Goal: Task Accomplishment & Management: Manage account settings

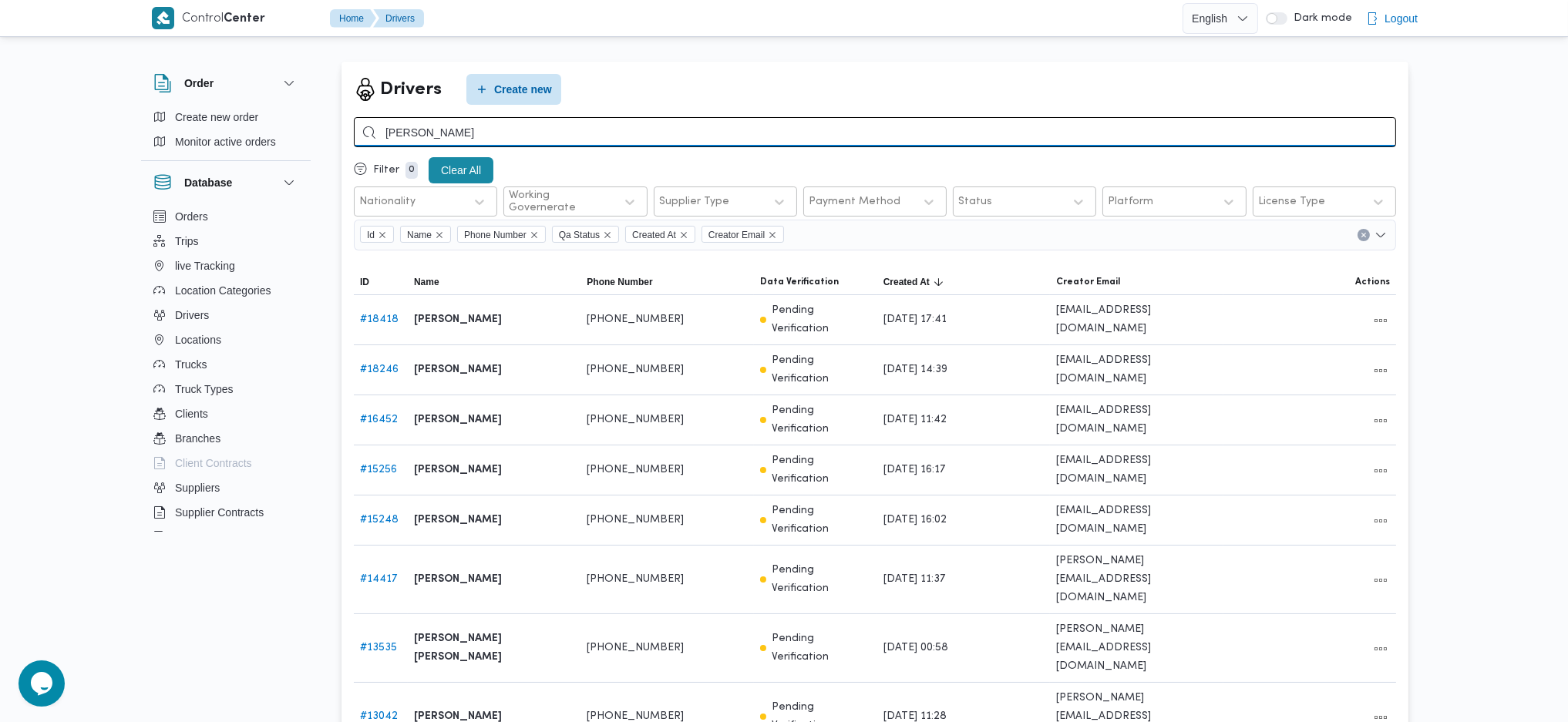
click at [1157, 126] on input "جمال عبدالناصر" at bounding box center [875, 133] width 1042 height 30
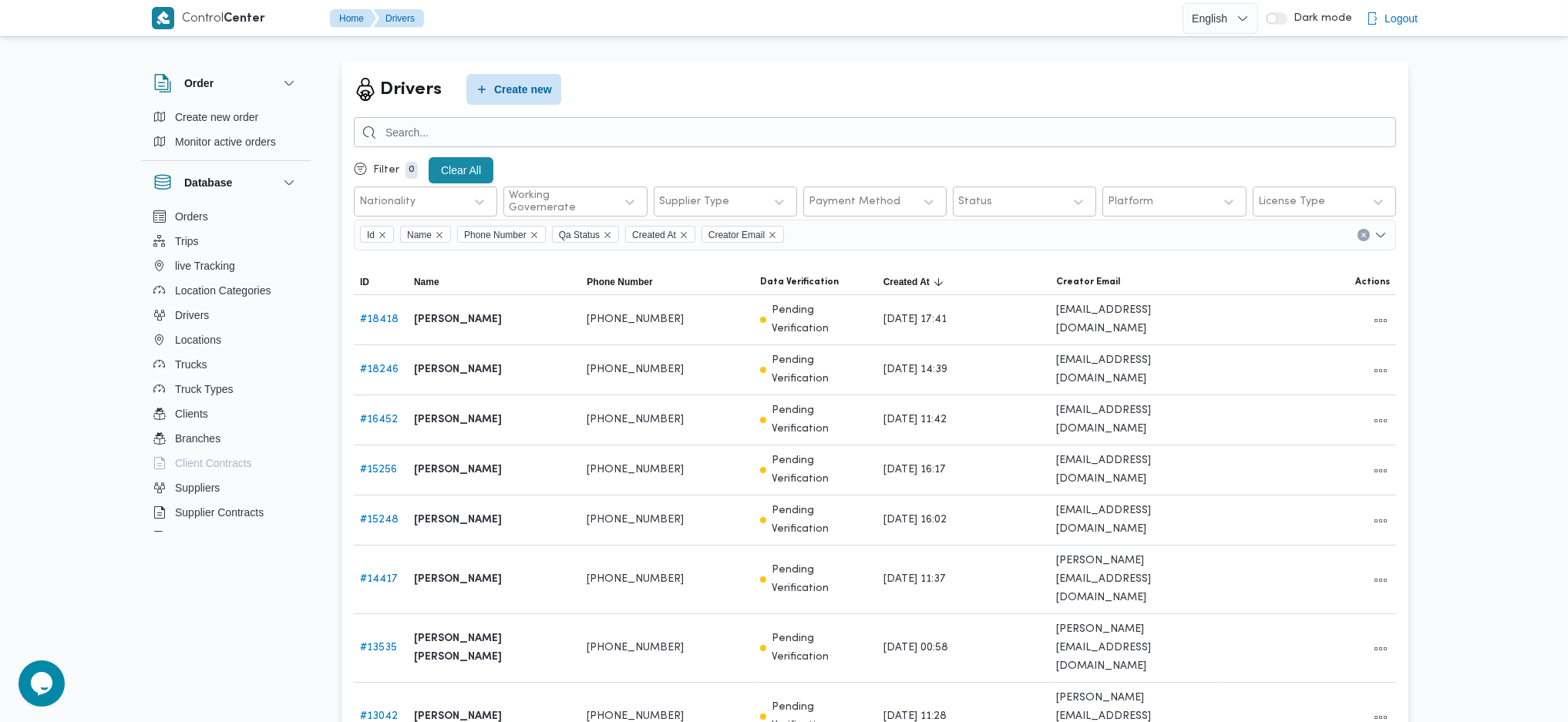
click at [1127, 77] on div "Drivers Create new" at bounding box center [875, 89] width 1042 height 31
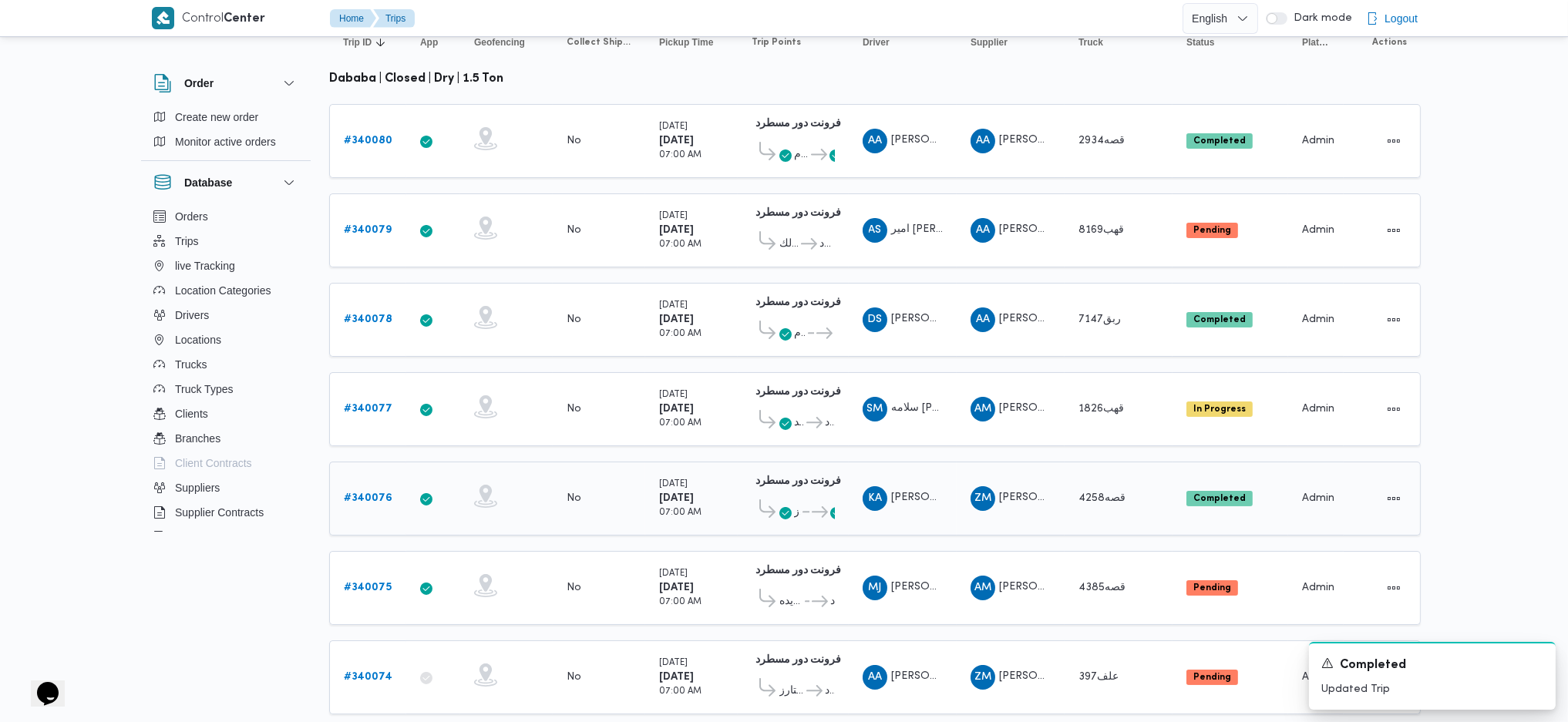
scroll to position [205, 0]
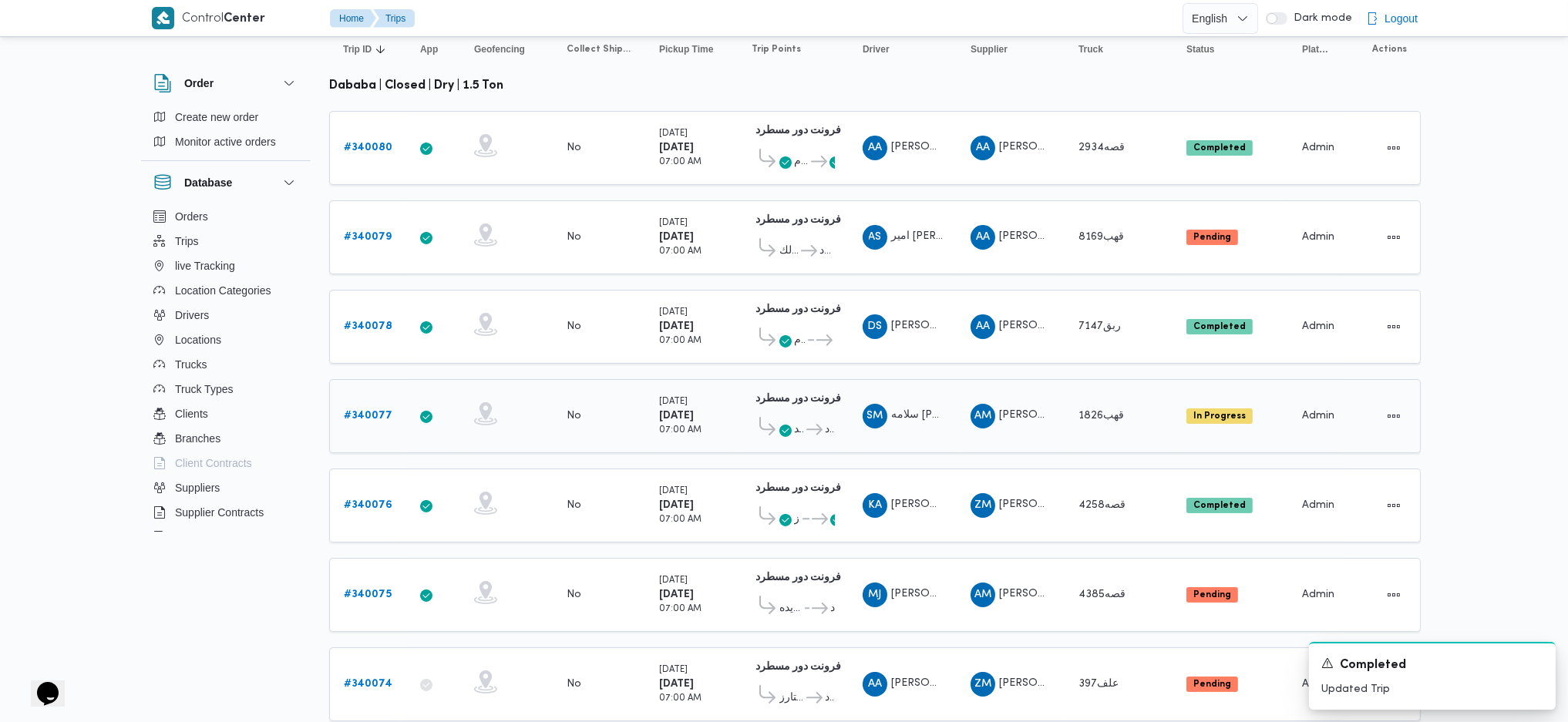
click at [369, 411] on b "# 340077" at bounding box center [368, 415] width 48 height 10
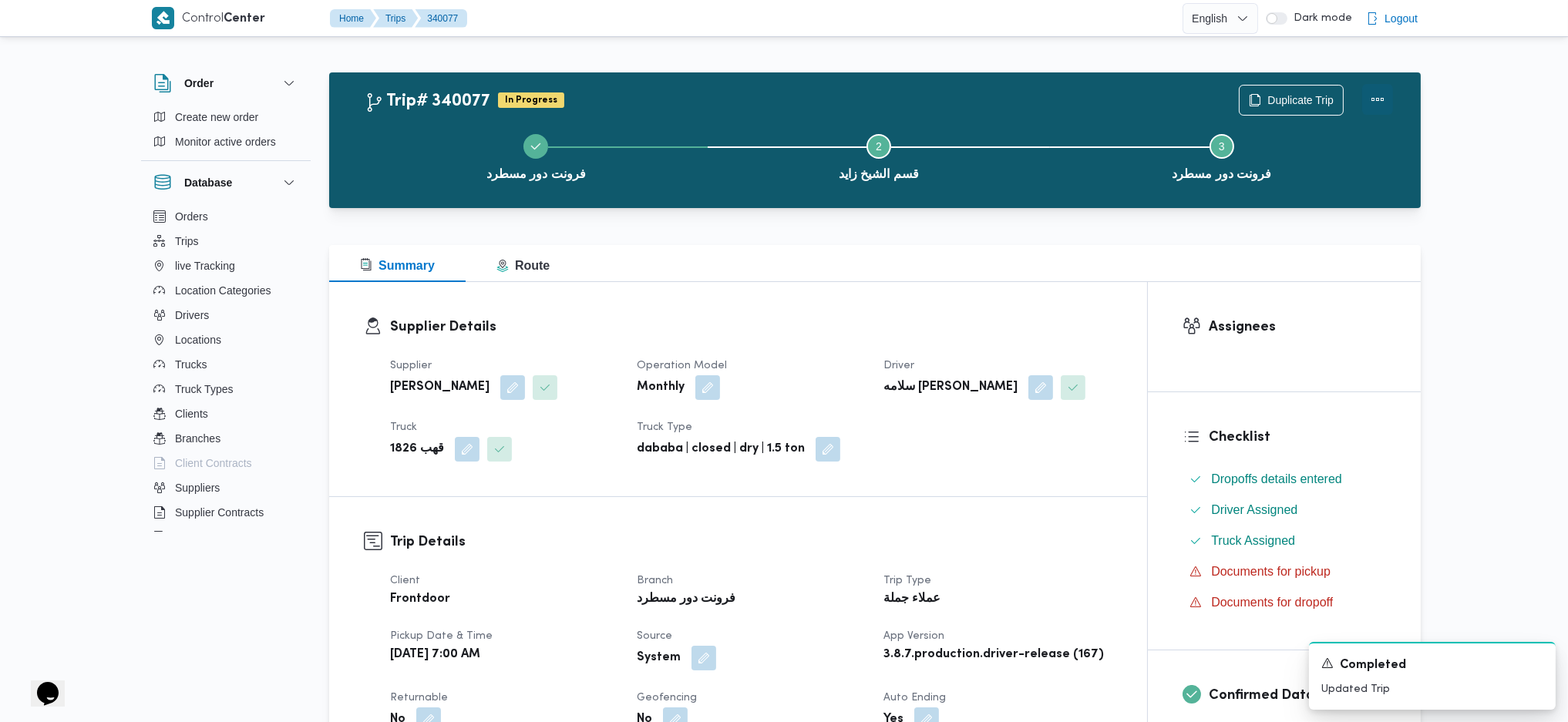
drag, startPoint x: 1379, startPoint y: 87, endPoint x: 1371, endPoint y: 98, distance: 13.6
click at [1380, 87] on button "Actions" at bounding box center [1377, 99] width 31 height 31
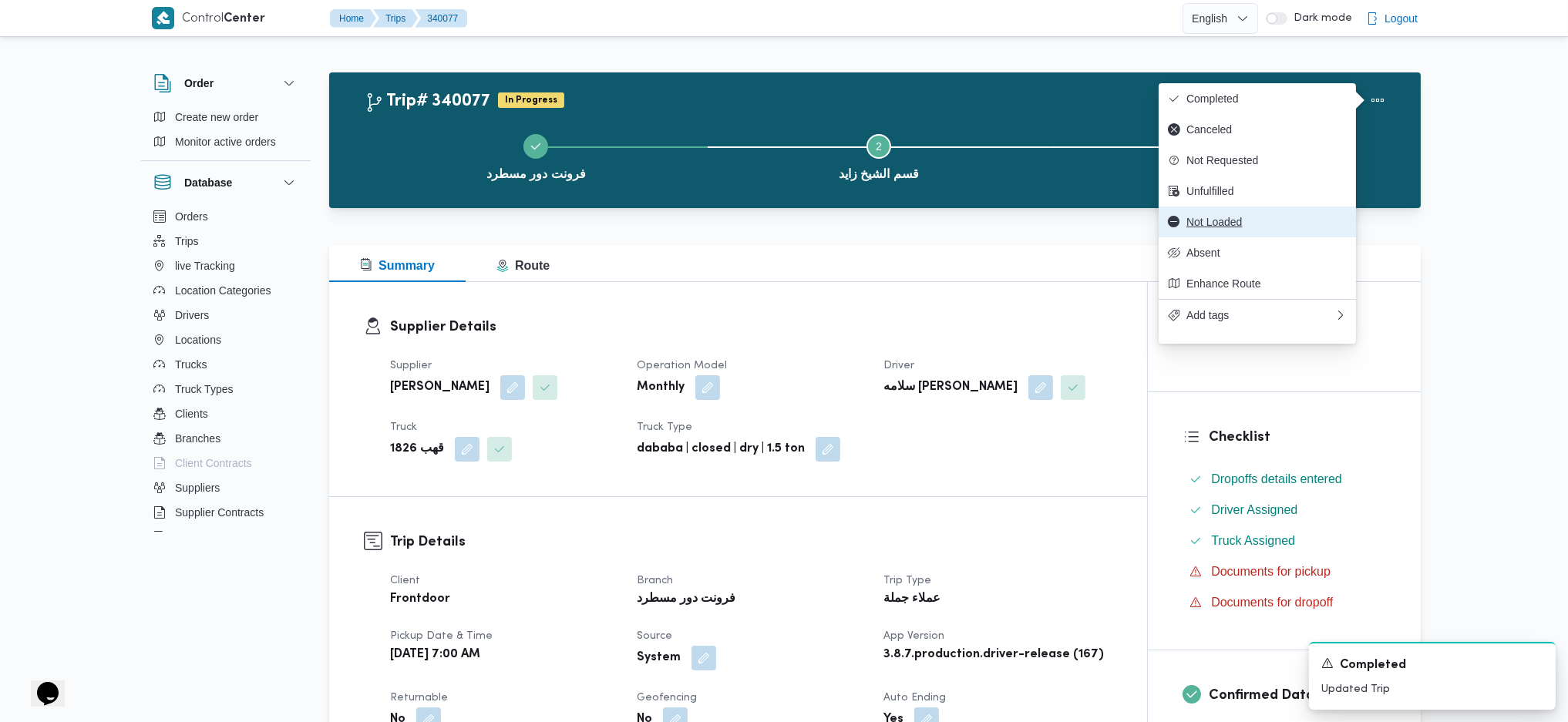
click at [1213, 220] on button "Not Loaded" at bounding box center [1257, 222] width 197 height 31
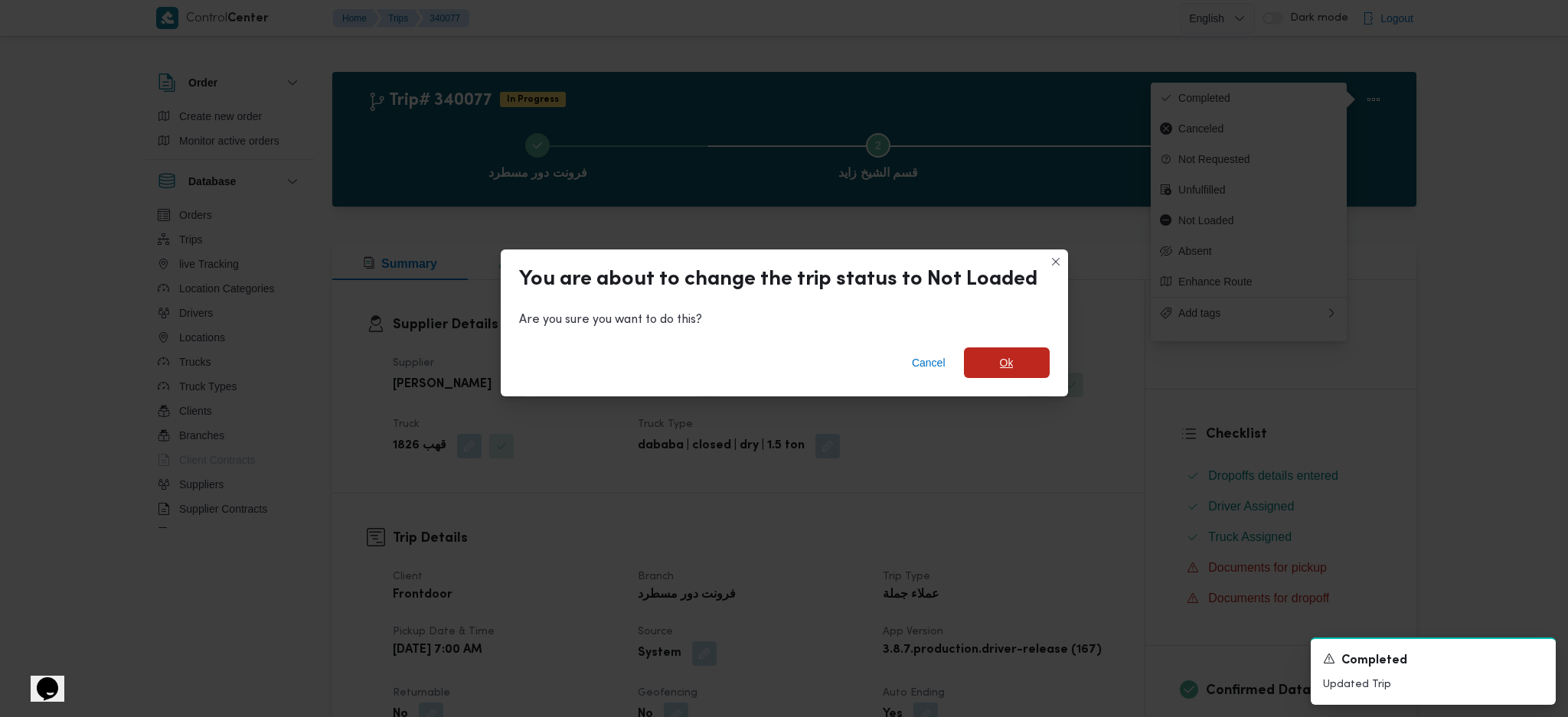
click at [1009, 373] on span "Ok" at bounding box center [1007, 363] width 86 height 31
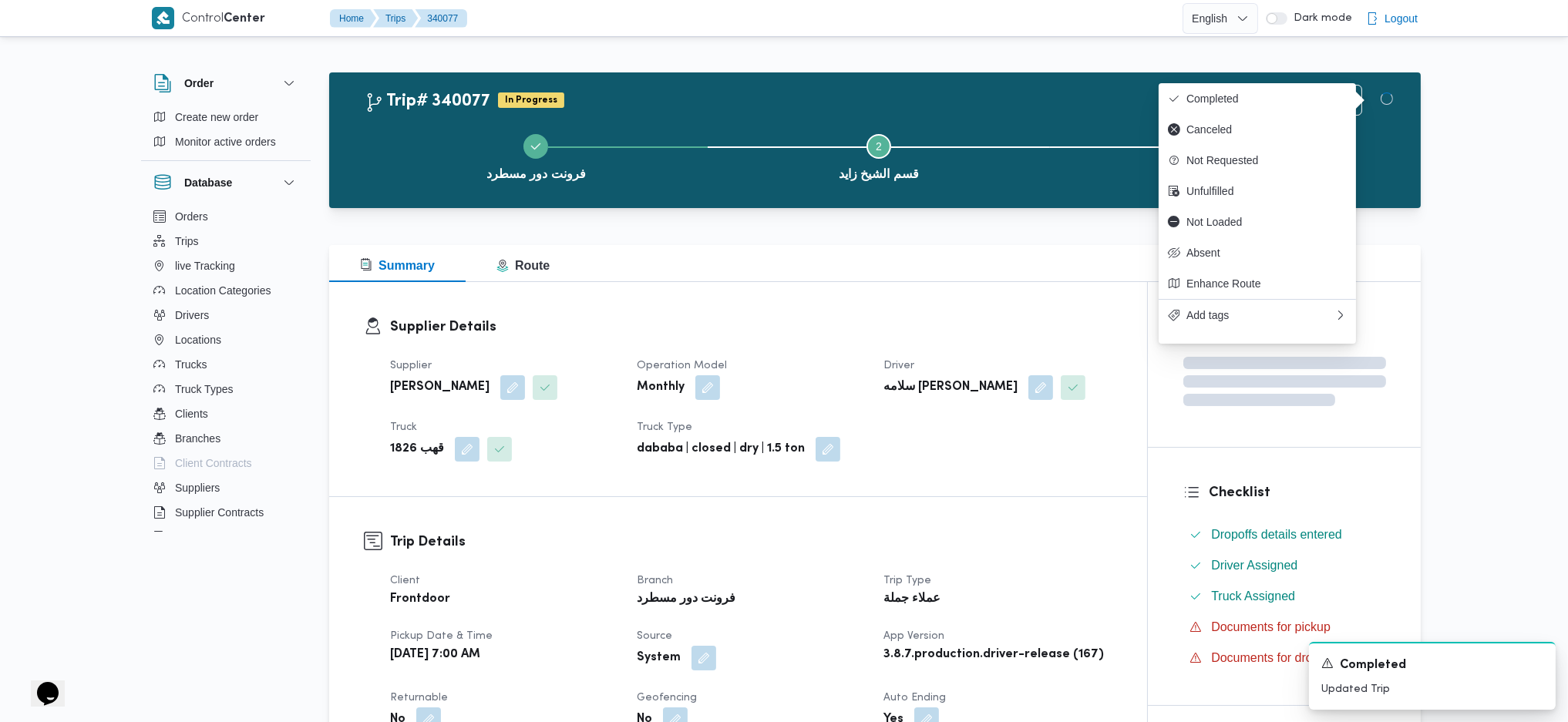
click at [1022, 466] on div "Supplier عبدالواحد محمد احمد مسعد Operation Model Monthly Driver سلامه محمود يو…" at bounding box center [751, 409] width 741 height 123
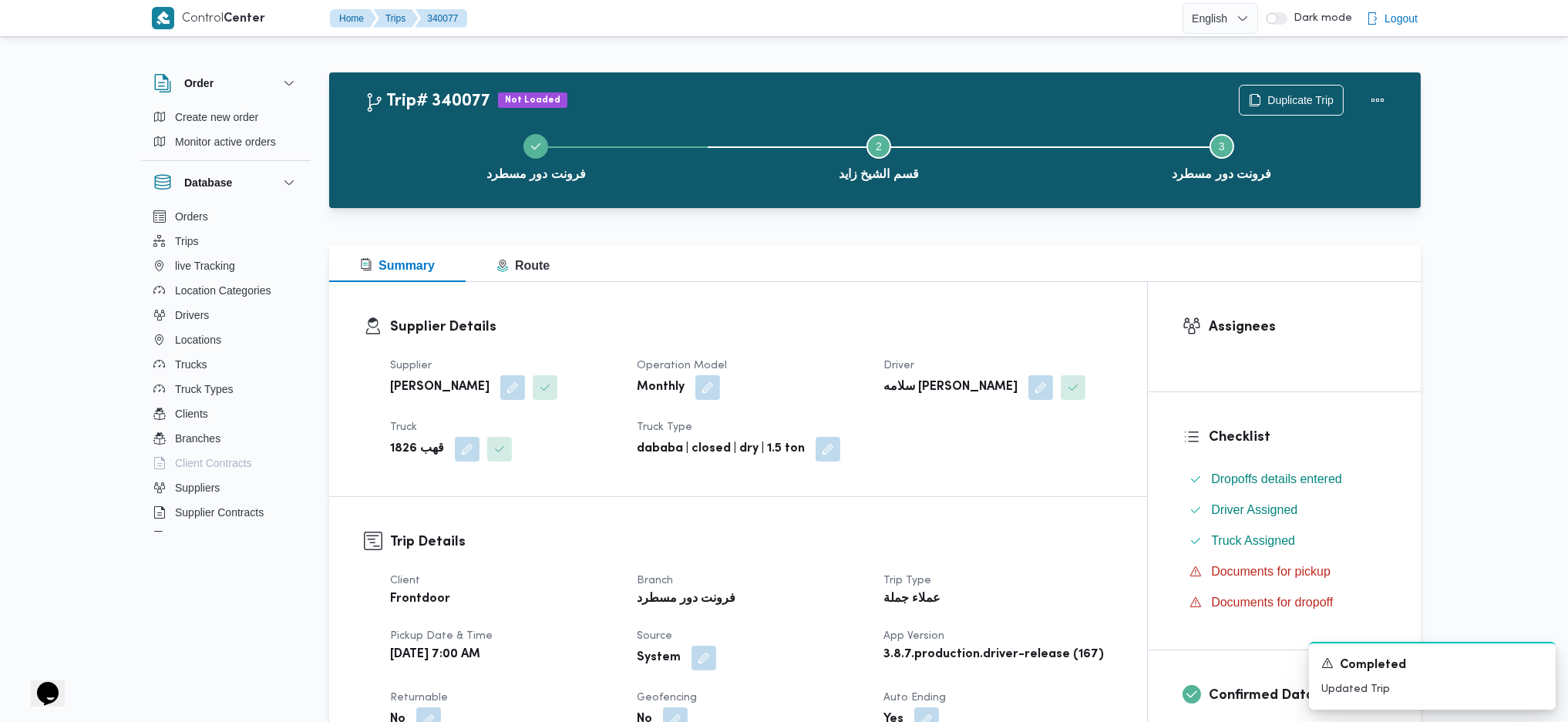
scroll to position [719, 0]
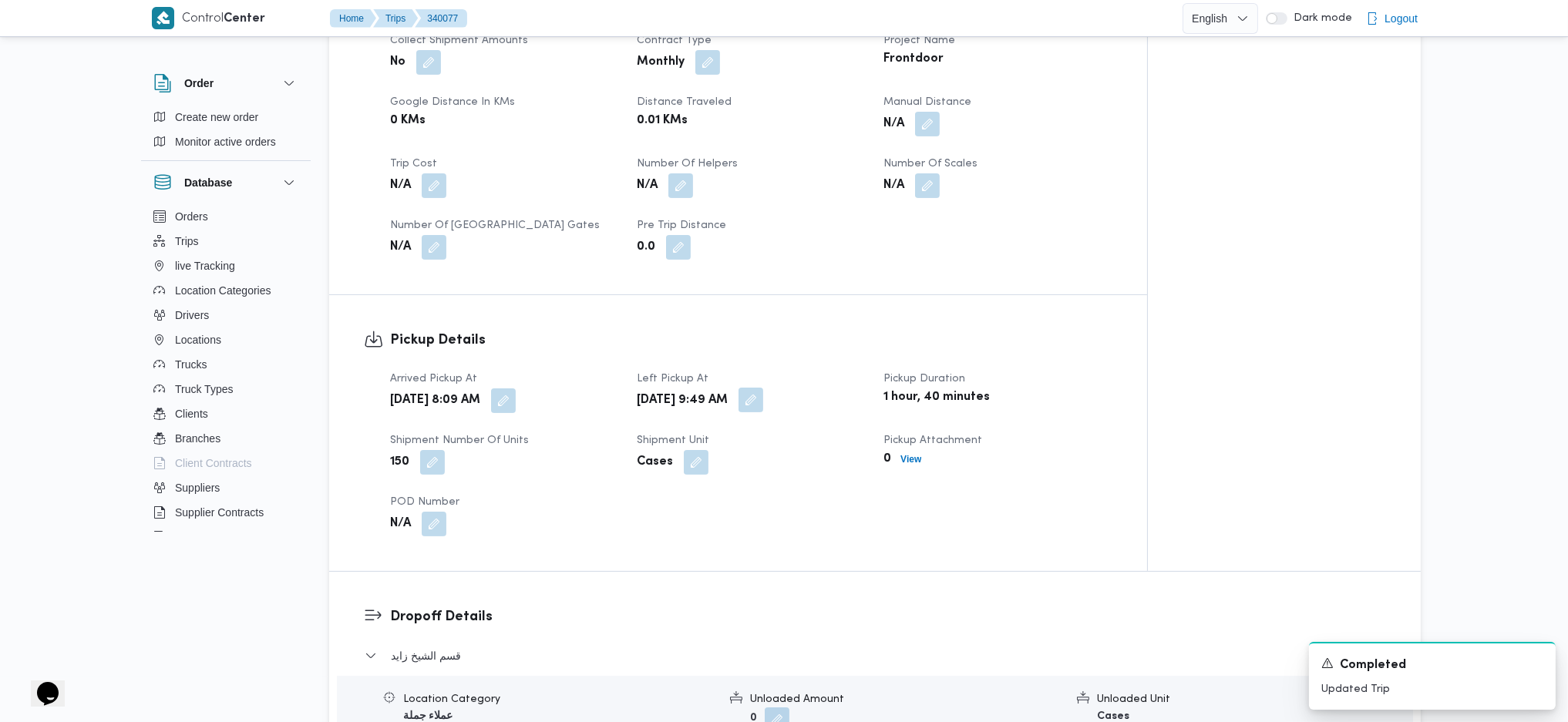
click at [763, 403] on button "button" at bounding box center [751, 400] width 25 height 25
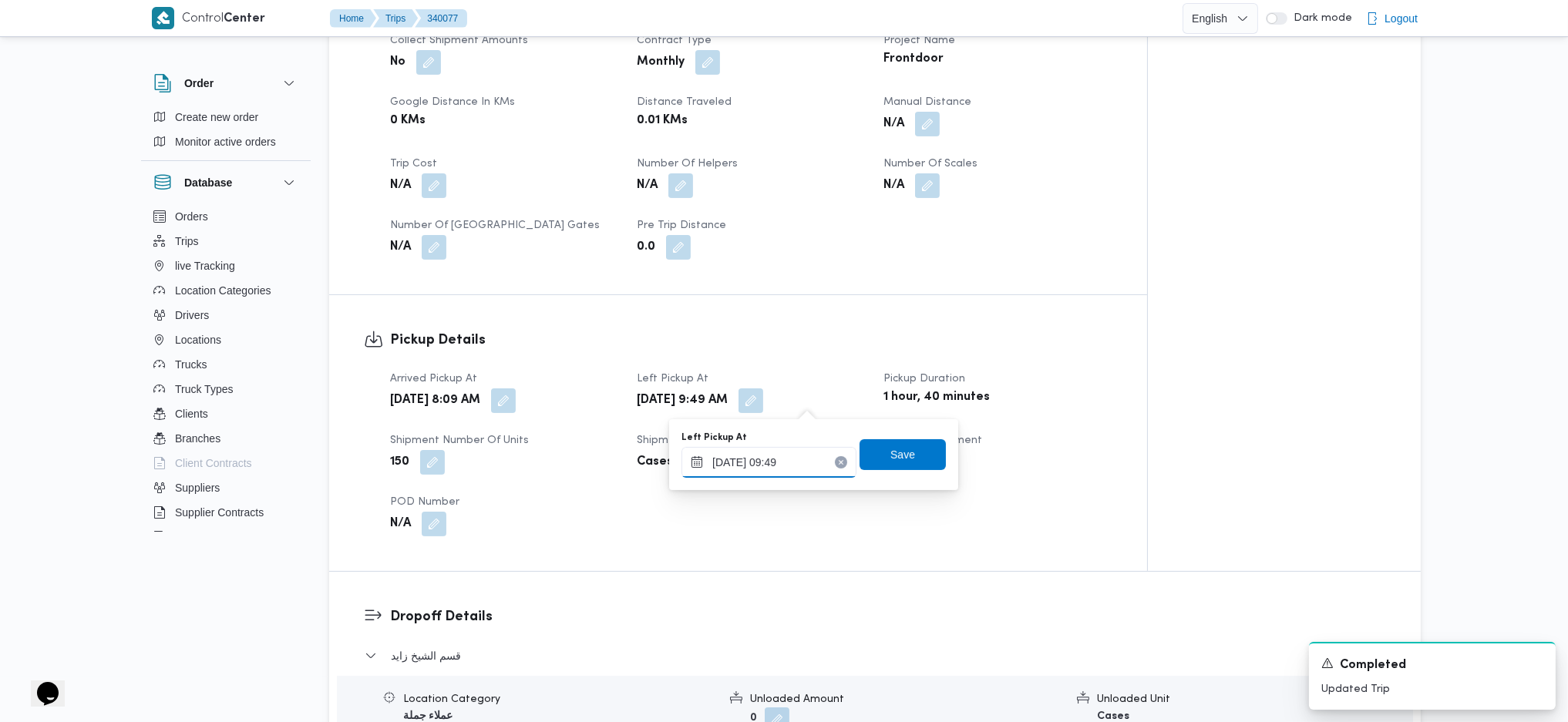
click at [778, 463] on input "28/09/2025 09:49" at bounding box center [769, 462] width 175 height 31
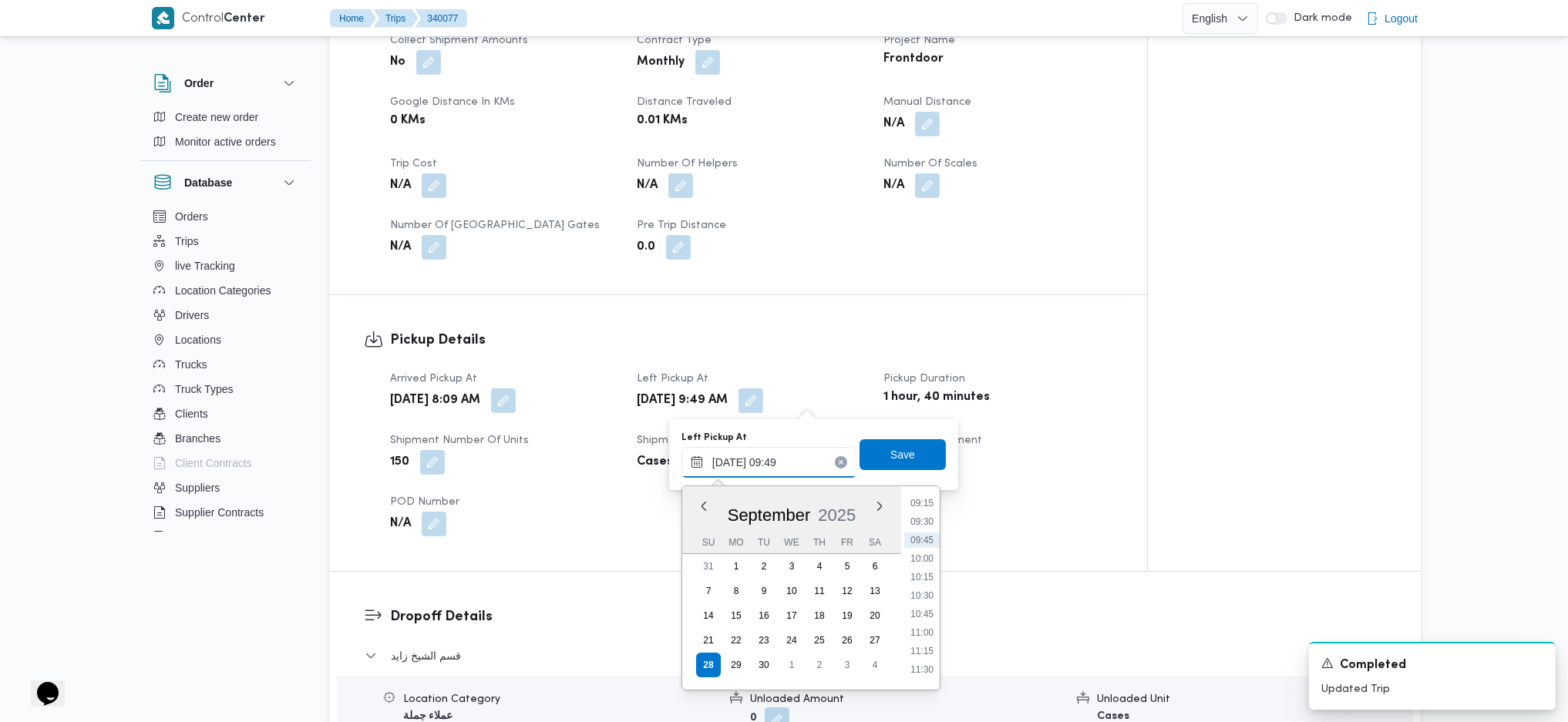
scroll to position [732, 0]
click at [930, 645] on li "11:45" at bounding box center [921, 643] width 36 height 15
type input "28/09/2025 11:45"
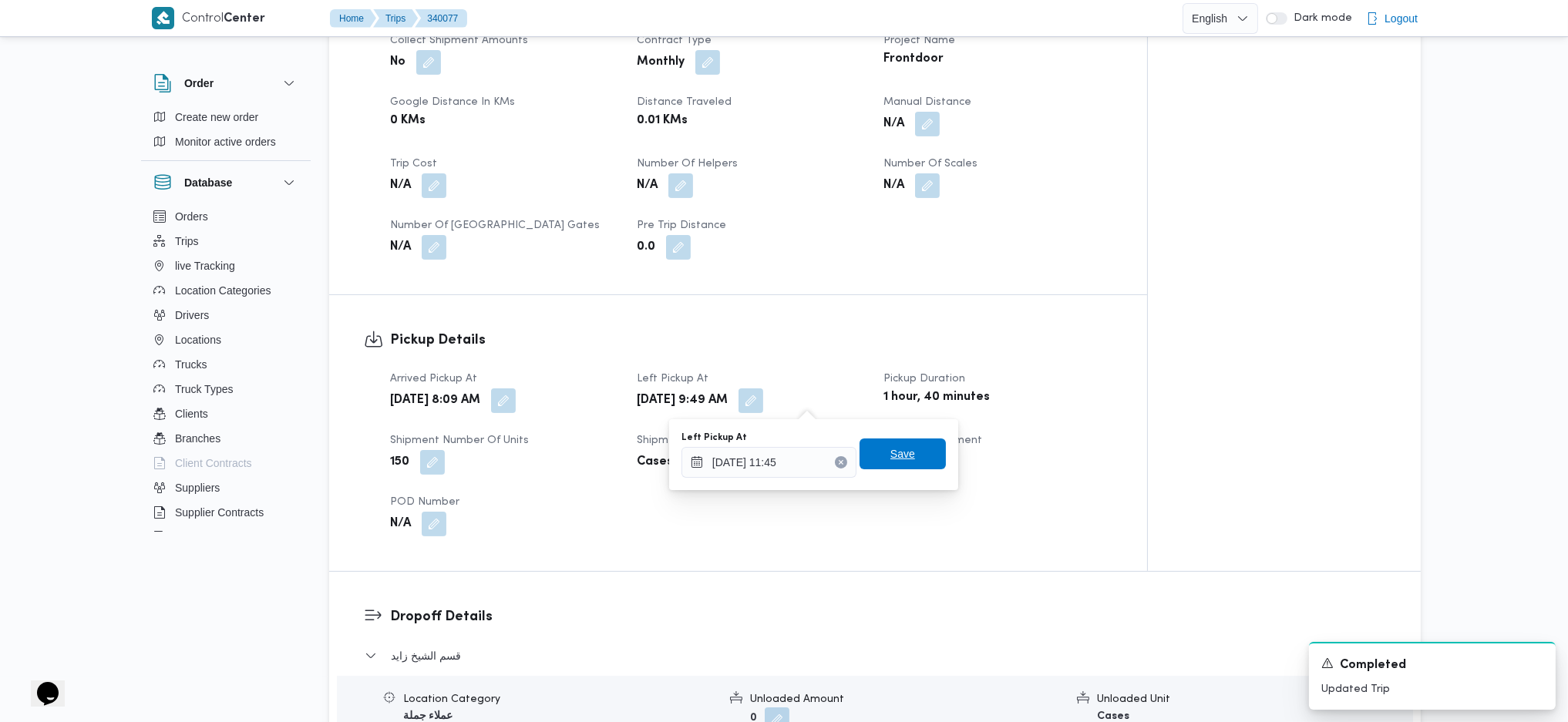
click at [913, 442] on span "Save" at bounding box center [902, 454] width 87 height 31
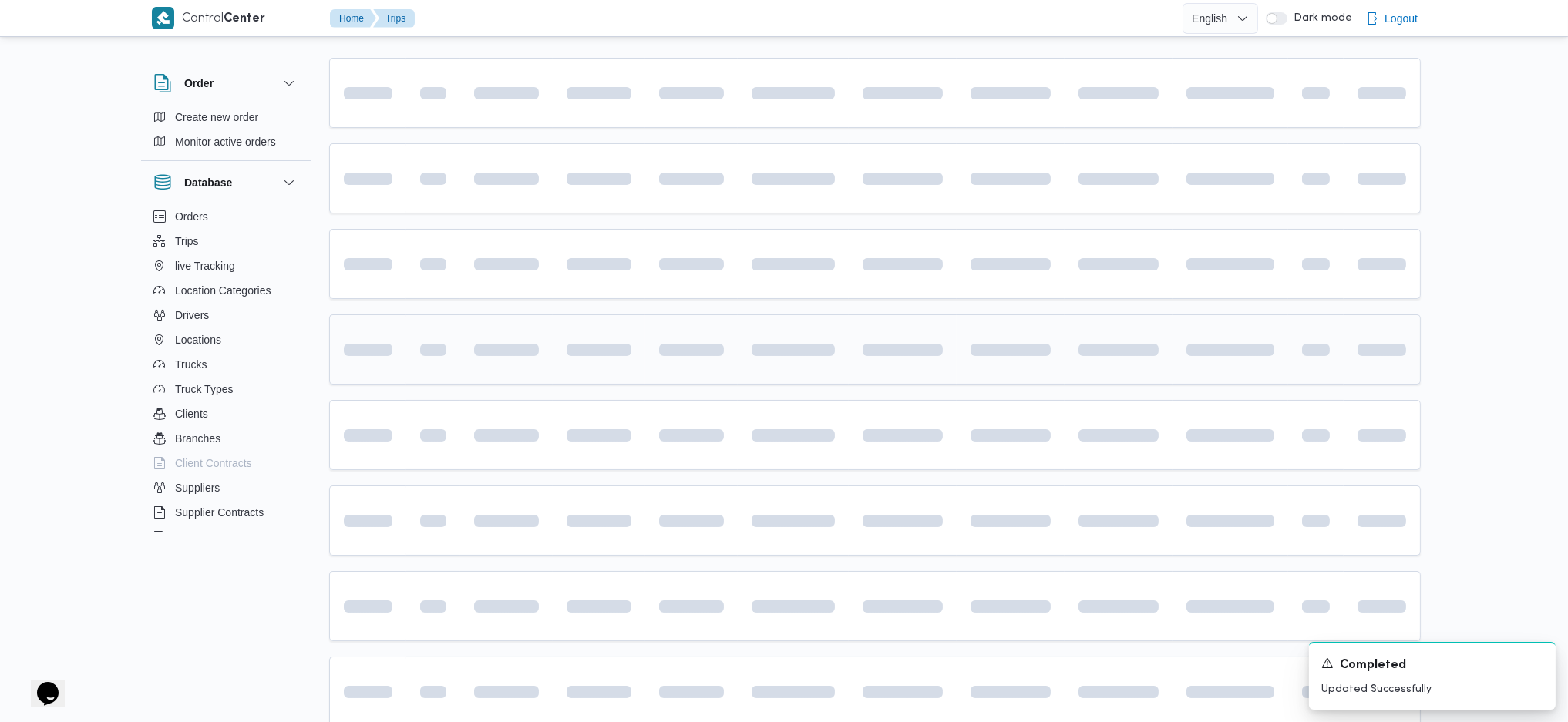
scroll to position [160, 0]
